Goal: Task Accomplishment & Management: Complete application form

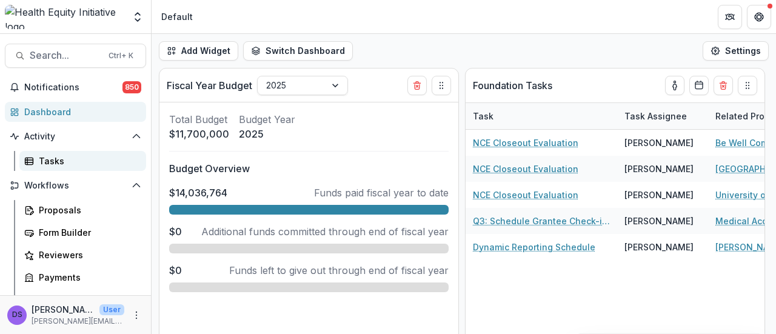
click at [82, 160] on div "Tasks" at bounding box center [88, 161] width 98 height 13
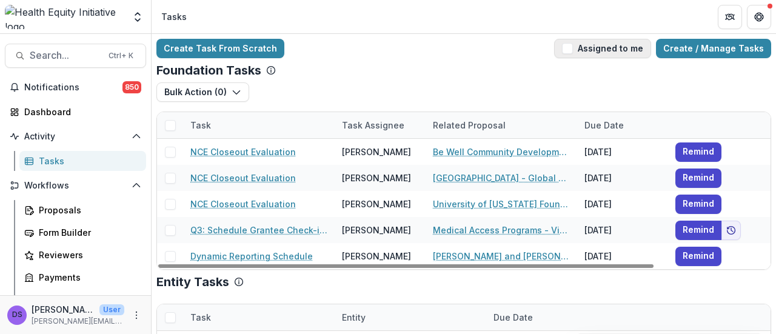
click at [588, 46] on button "Assigned to me" at bounding box center [602, 48] width 97 height 19
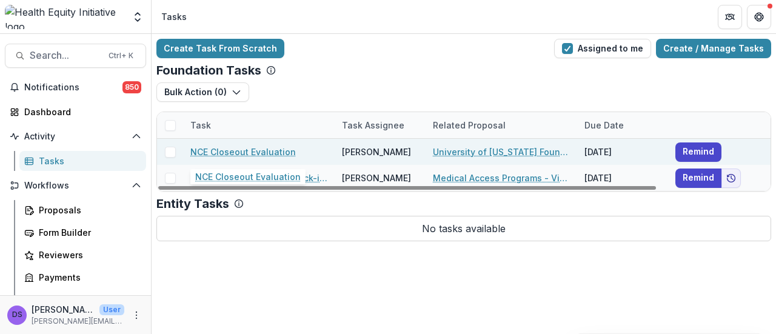
click at [238, 152] on link "NCE Closeout Evaluation" at bounding box center [242, 151] width 105 height 13
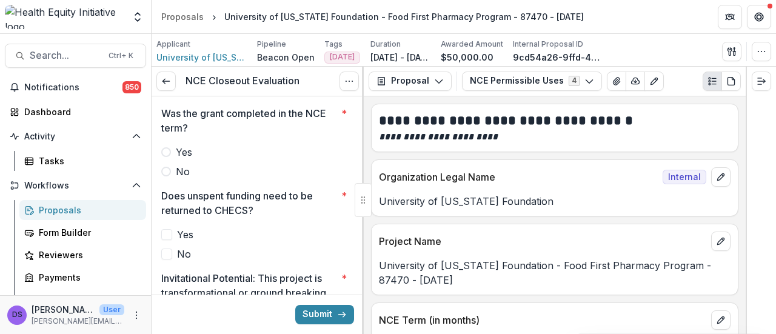
click at [172, 148] on label "Yes" at bounding box center [257, 152] width 193 height 15
click at [172, 253] on label "No" at bounding box center [257, 254] width 193 height 15
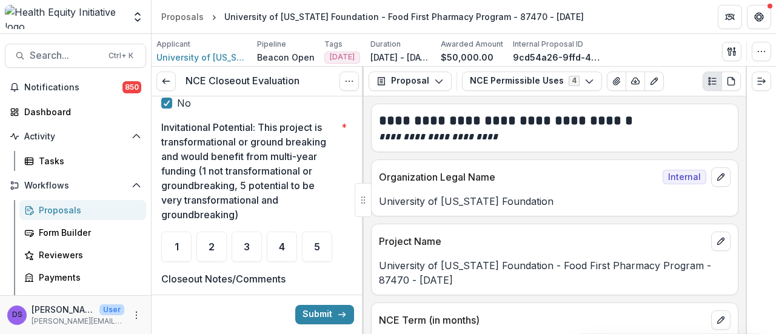
scroll to position [151, 0]
click at [179, 250] on div "1" at bounding box center [176, 246] width 30 height 30
click at [211, 248] on span "2" at bounding box center [211, 246] width 6 height 10
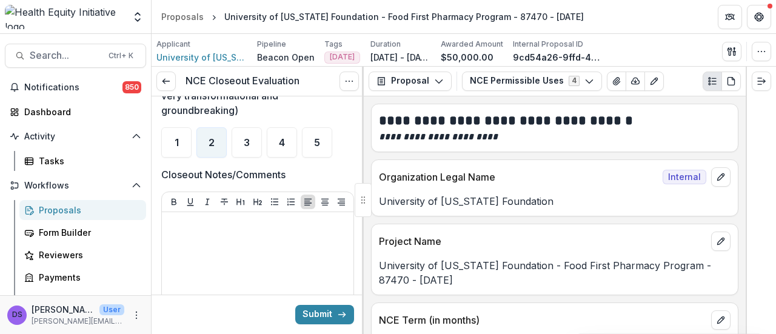
scroll to position [254, 0]
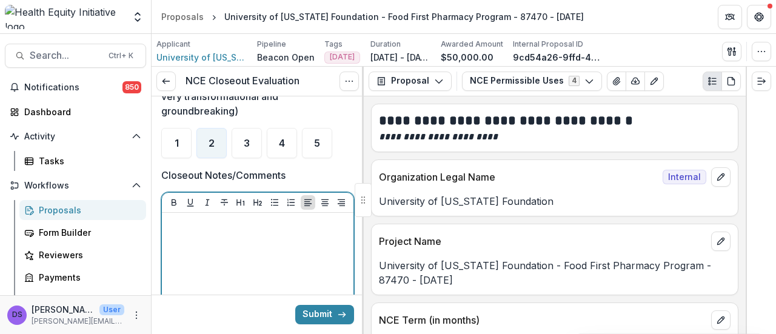
click at [275, 266] on div at bounding box center [258, 309] width 182 height 182
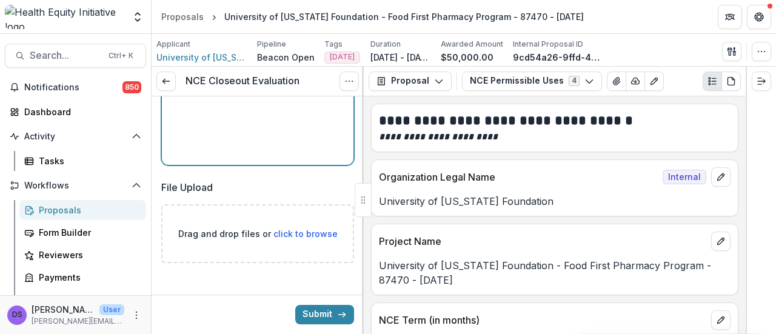
scroll to position [499, 0]
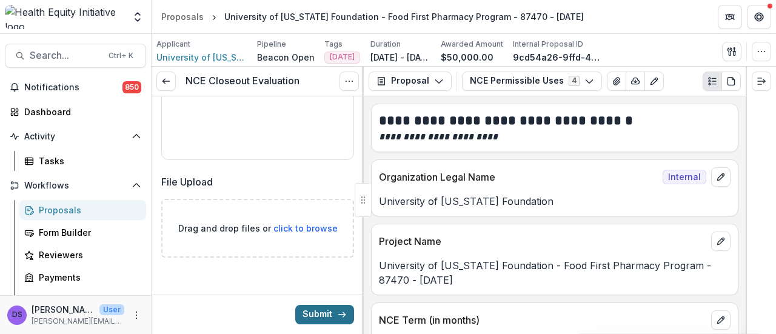
click at [324, 312] on button "Submit" at bounding box center [324, 314] width 59 height 19
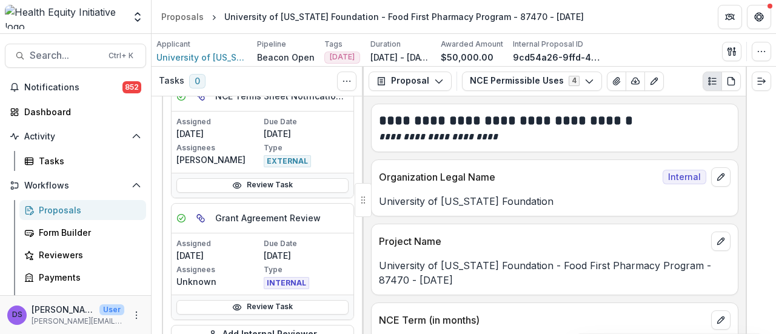
scroll to position [284, 0]
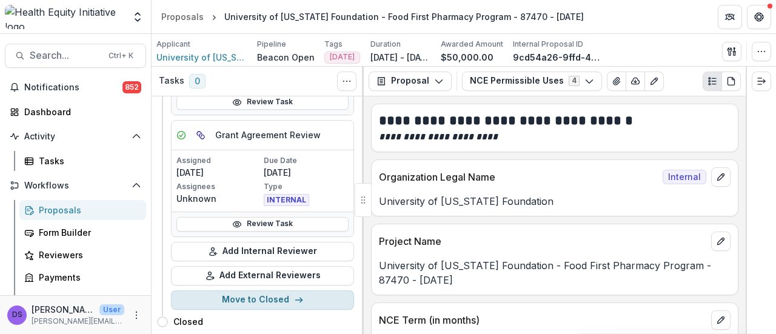
click at [242, 290] on button "Move to Closed" at bounding box center [262, 299] width 183 height 19
select select "******"
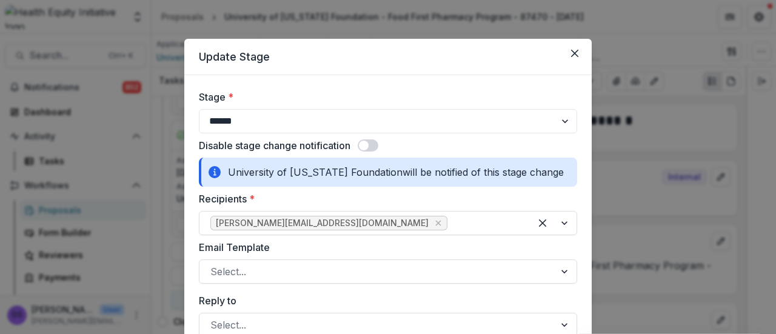
click at [371, 147] on span at bounding box center [367, 145] width 21 height 12
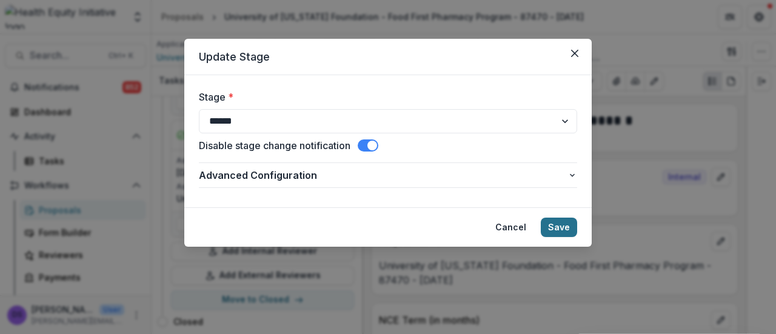
click at [555, 222] on button "Save" at bounding box center [558, 227] width 36 height 19
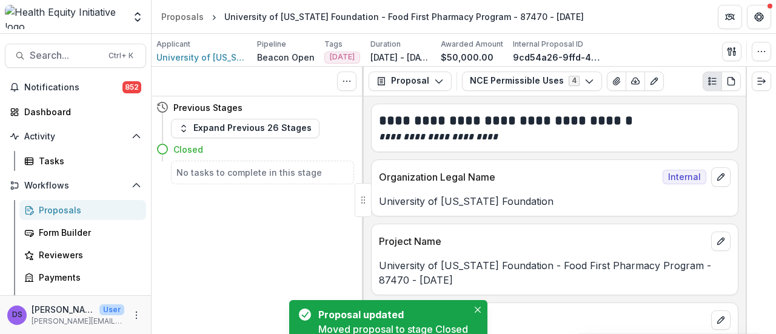
scroll to position [0, 0]
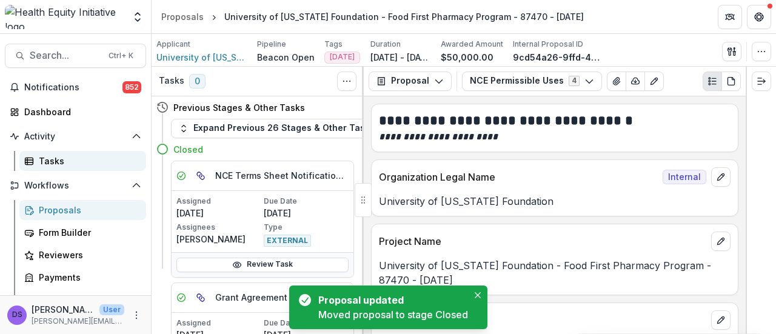
click at [84, 156] on div "Tasks" at bounding box center [88, 161] width 98 height 13
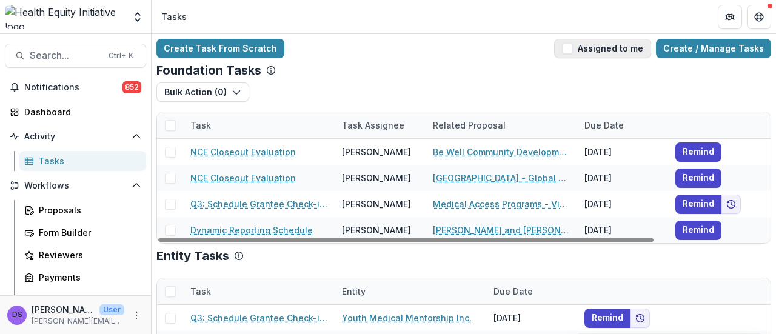
click at [600, 46] on button "Assigned to me" at bounding box center [602, 48] width 97 height 19
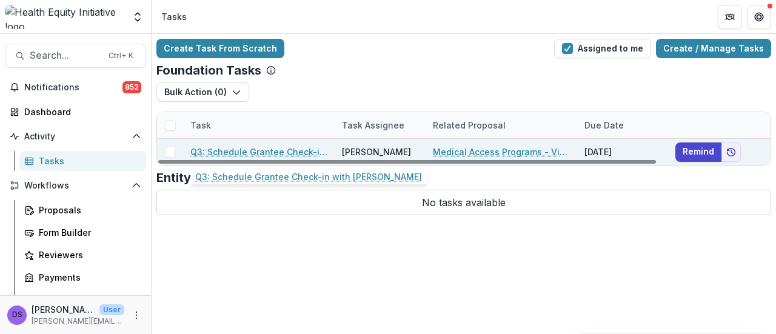
click at [294, 150] on link "Q3: Schedule Grantee Check-in with [PERSON_NAME]" at bounding box center [258, 151] width 137 height 13
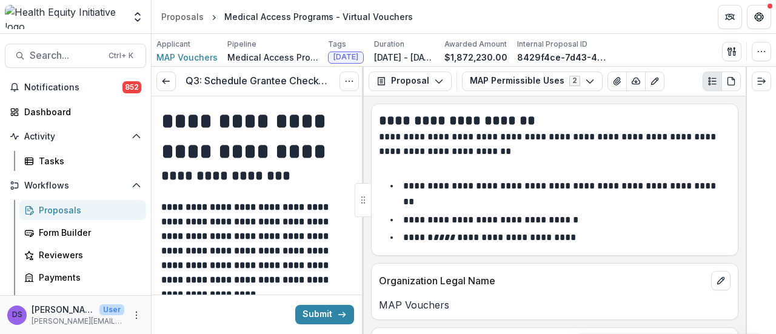
type input "**********"
click at [83, 119] on link "Dashboard" at bounding box center [75, 112] width 141 height 20
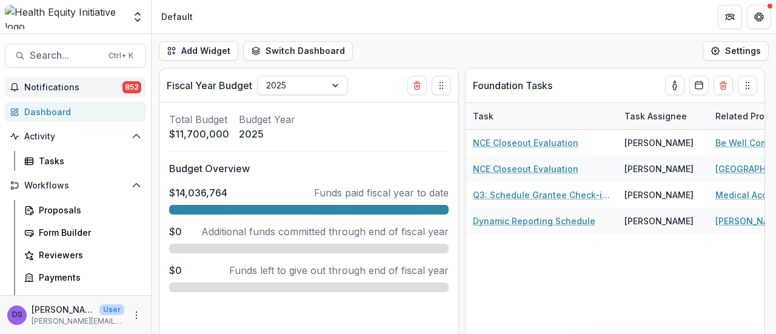
click at [109, 93] on button "Notifications 852" at bounding box center [75, 87] width 141 height 19
